Goal: Information Seeking & Learning: Learn about a topic

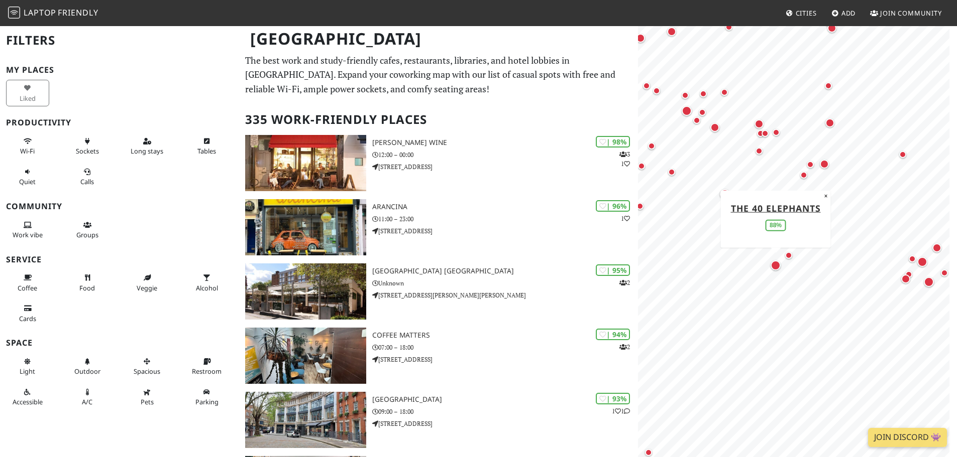
click at [775, 265] on div "Map marker" at bounding box center [775, 266] width 10 height 10
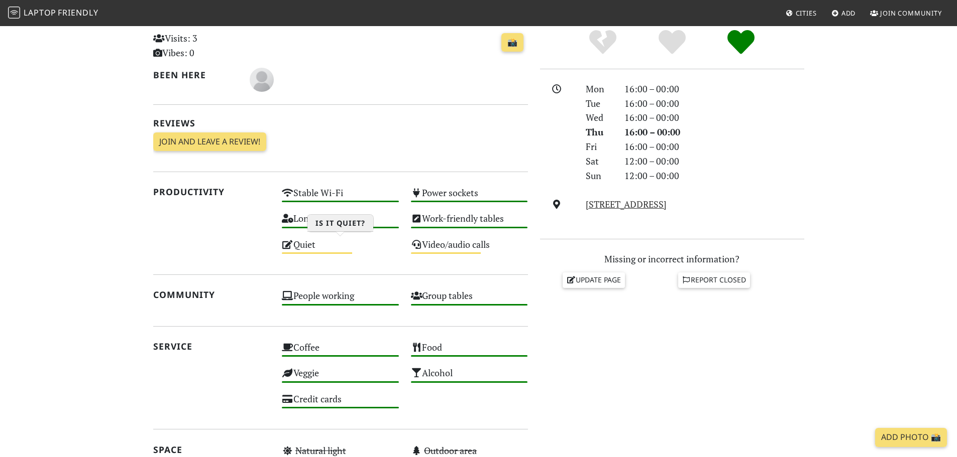
scroll to position [251, 0]
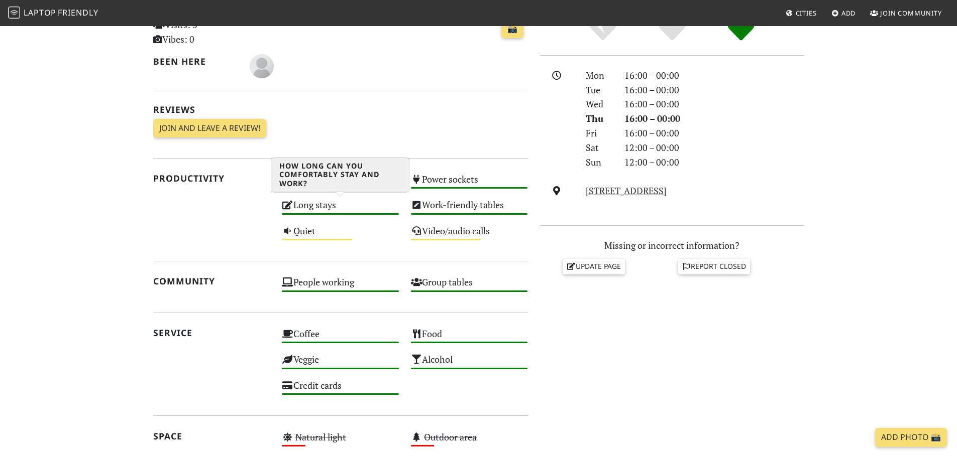
click at [318, 208] on div "Long stays High" at bounding box center [340, 210] width 129 height 26
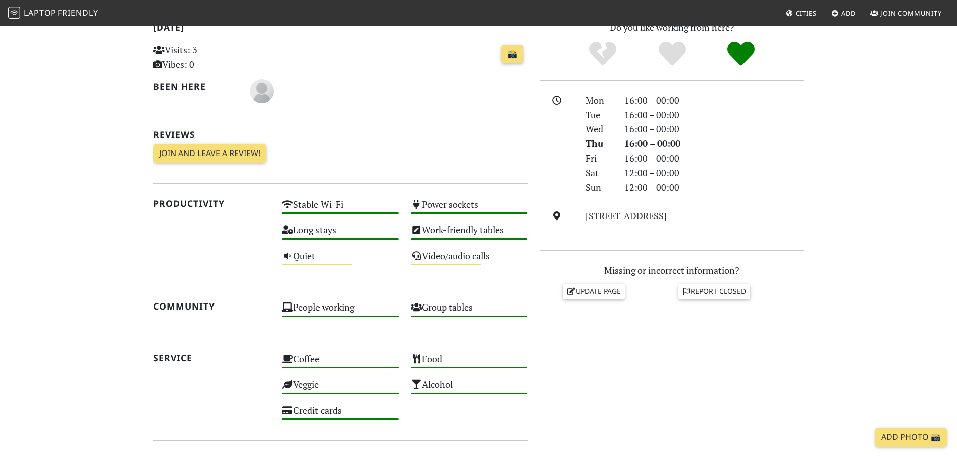
scroll to position [100, 0]
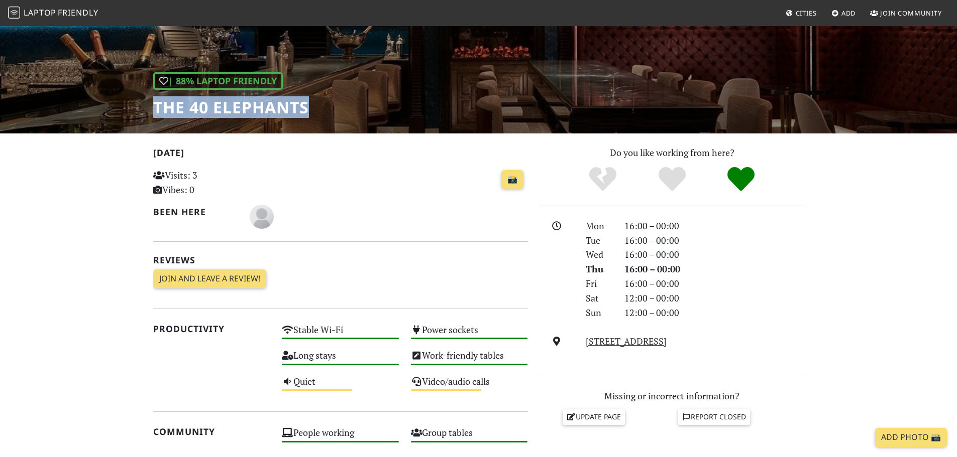
drag, startPoint x: 154, startPoint y: 104, endPoint x: 323, endPoint y: 109, distance: 169.3
click at [323, 109] on div "| 88% Laptop Friendly The 40 Elephants" at bounding box center [478, 29] width 957 height 209
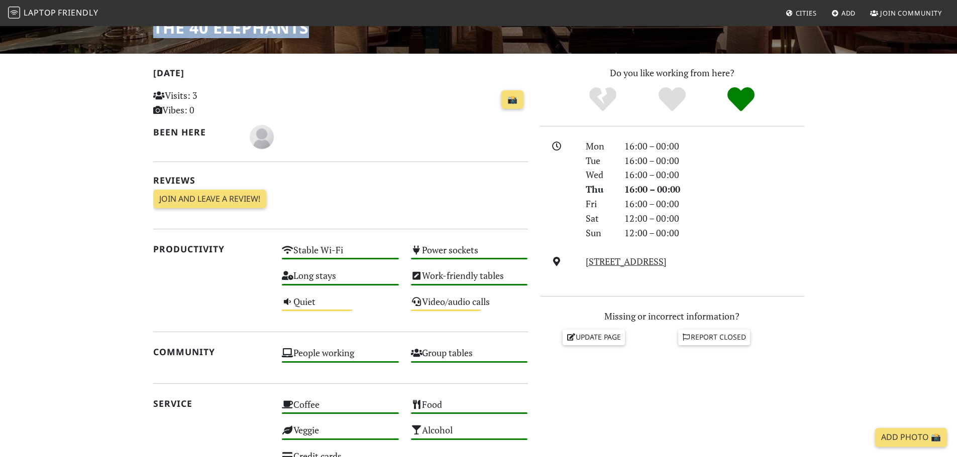
scroll to position [151, 0]
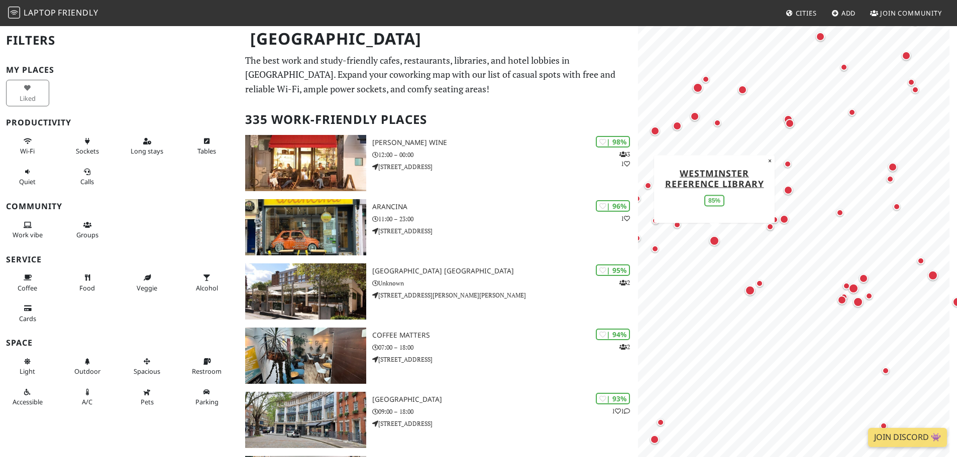
click at [714, 241] on div "Map marker" at bounding box center [714, 241] width 10 height 10
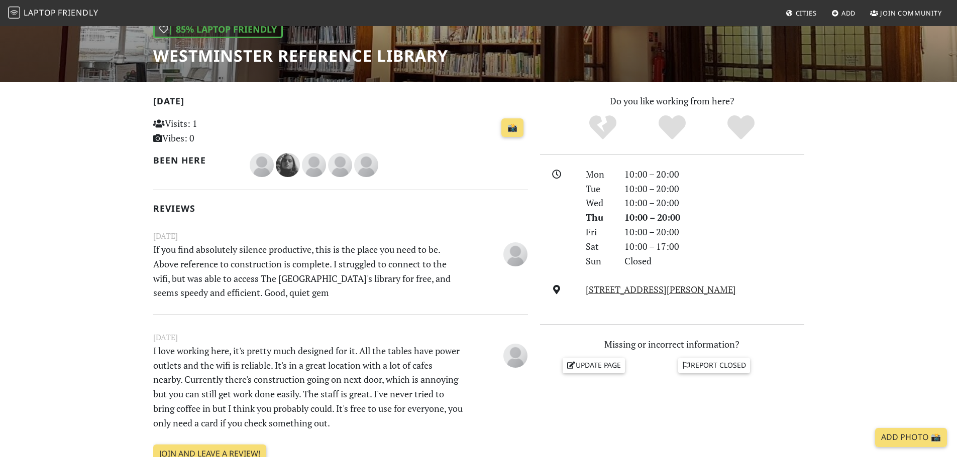
scroll to position [151, 0]
